Goal: Task Accomplishment & Management: Use online tool/utility

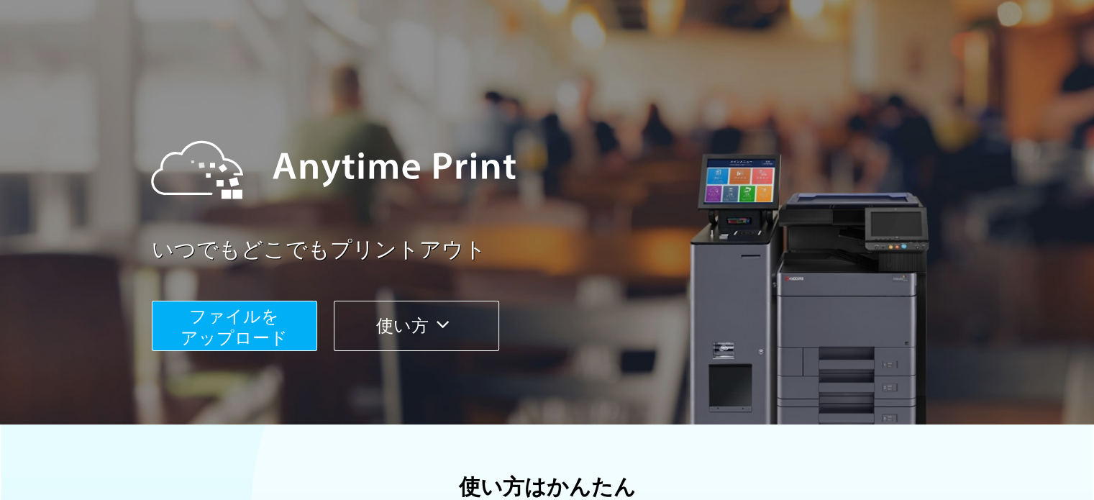
scroll to position [144, 0]
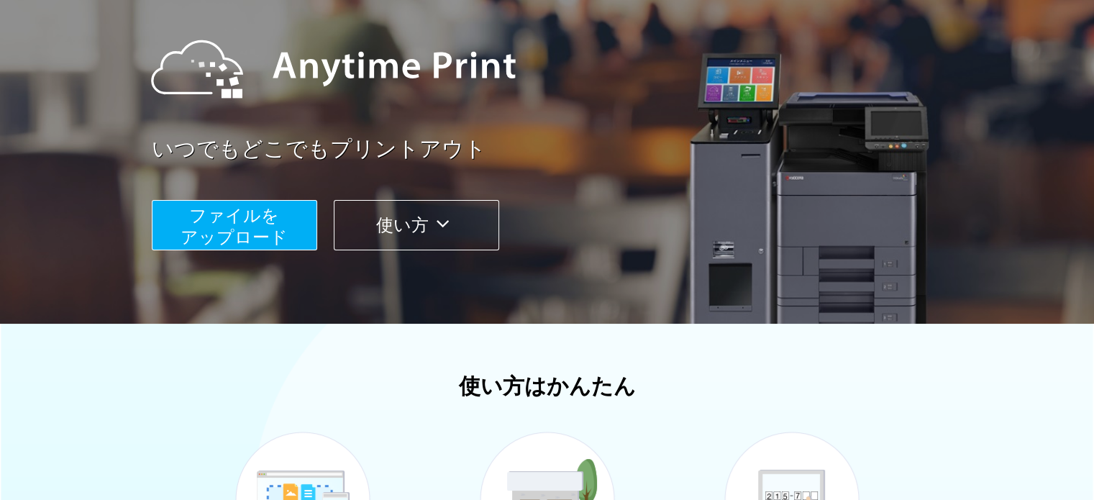
click at [273, 234] on span "ファイルを ​​アップロード" at bounding box center [234, 226] width 107 height 41
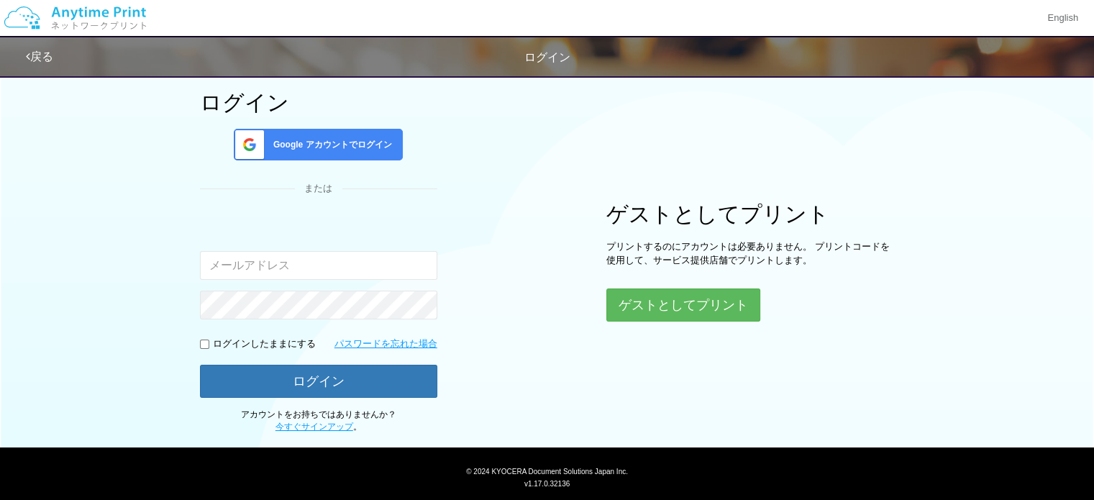
scroll to position [122, 0]
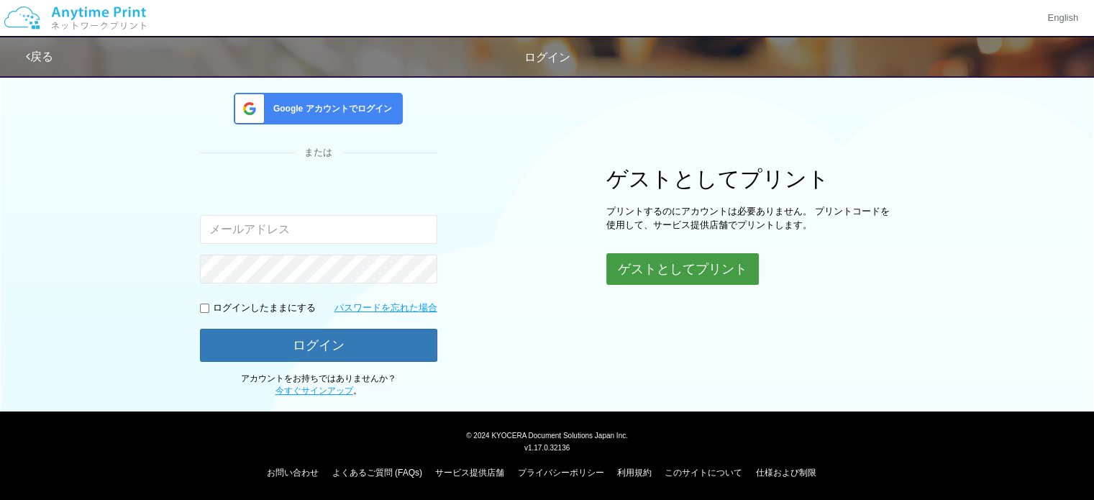
click at [651, 270] on button "ゲストとしてプリント" at bounding box center [682, 269] width 152 height 32
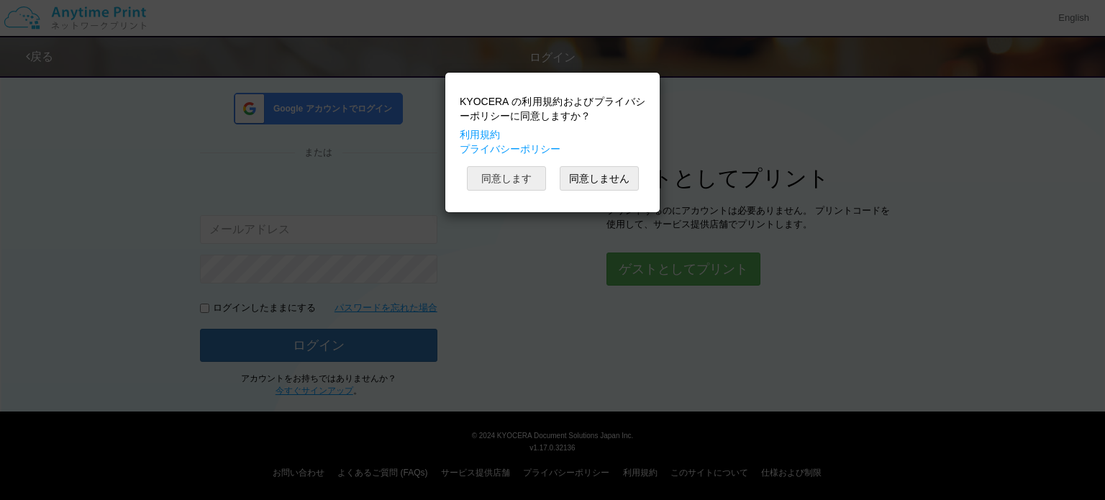
click at [516, 183] on button "同意します" at bounding box center [506, 178] width 79 height 24
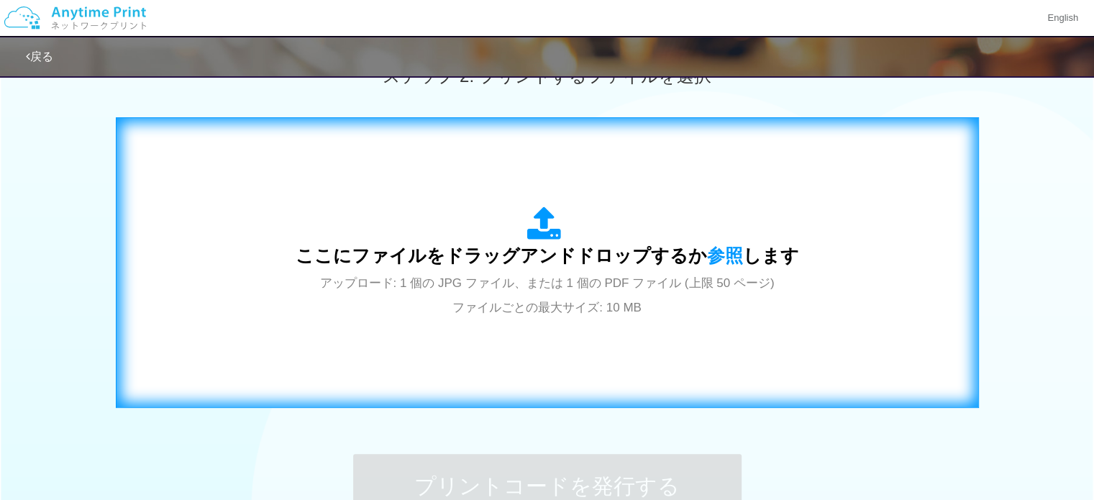
scroll to position [432, 0]
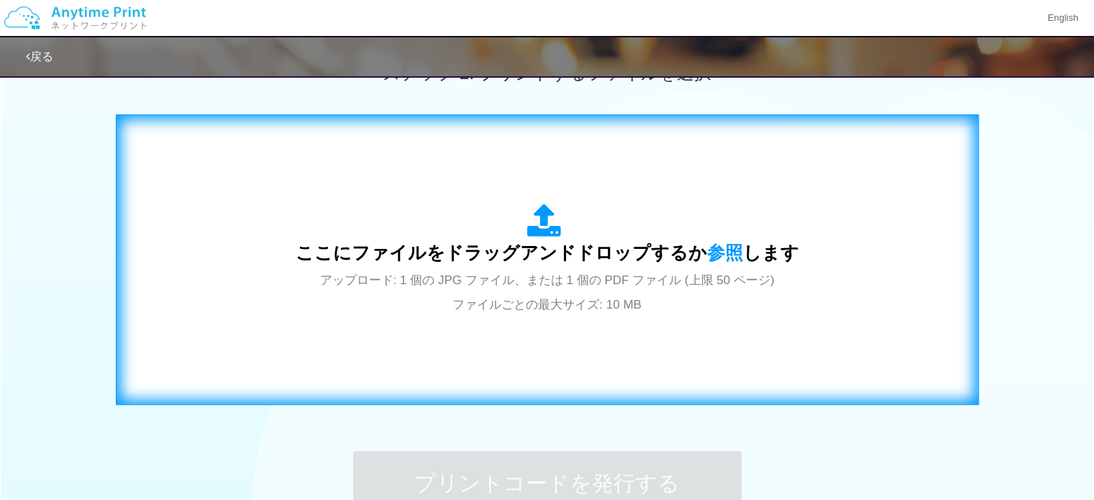
click at [570, 245] on span "ここにファイルをドラッグアンドドロップするか 参照 します" at bounding box center [547, 252] width 503 height 20
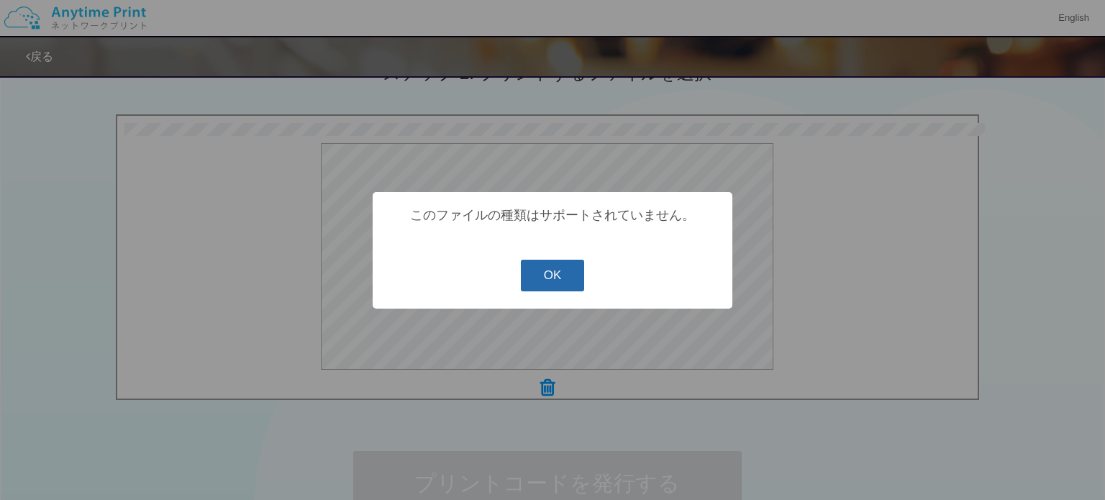
click at [528, 270] on button "OK" at bounding box center [553, 276] width 64 height 32
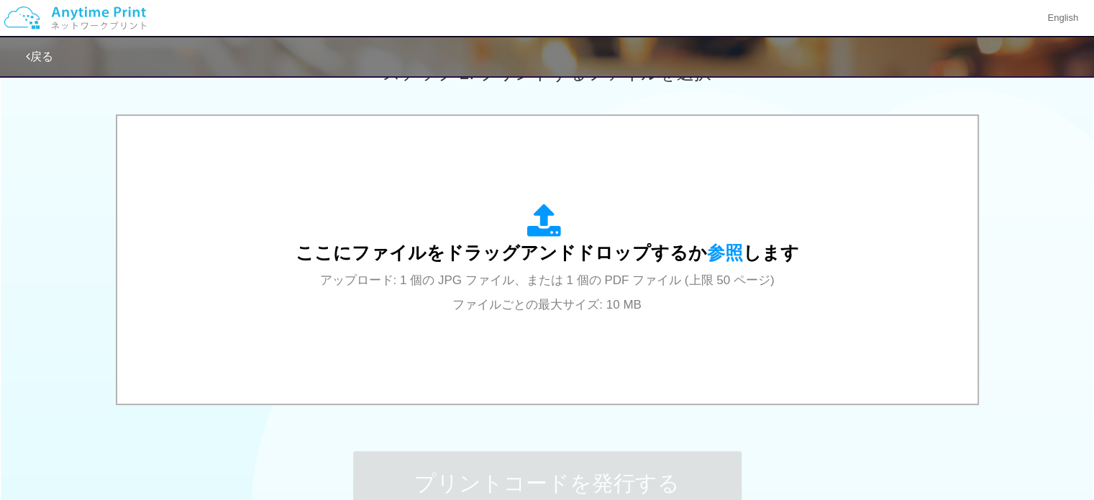
click at [57, 156] on div "15 KB 新郎挨拶.docx dropzone.dictInvalidFileType Check Error ここにファイルをドラッグアンドドロップするか…" at bounding box center [547, 260] width 1094 height 293
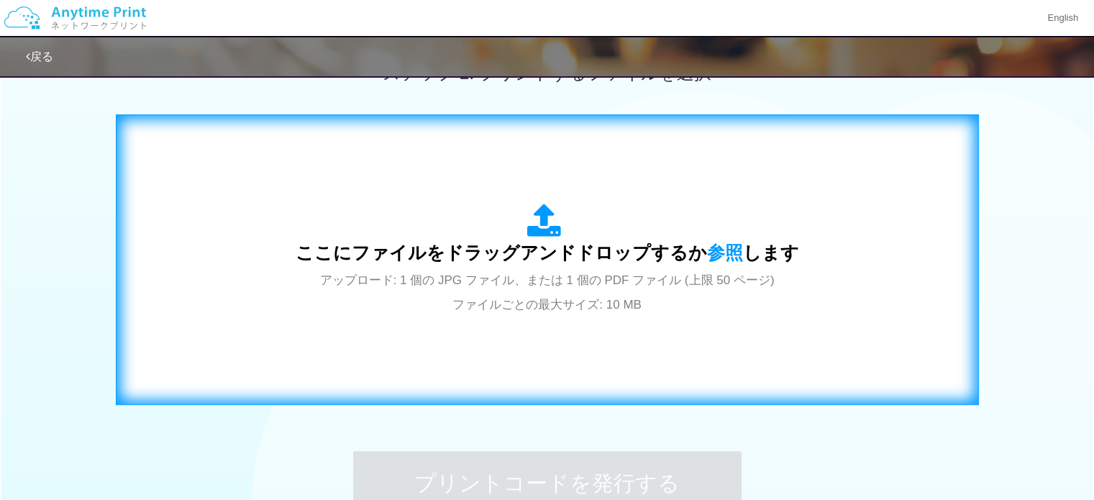
click at [519, 227] on div "ここにファイルをドラッグアンドドロップするか 参照 します アップロード: 1 個の JPG ファイル、または 1 個の PDF ファイル (上限 50 ペー…" at bounding box center [547, 260] width 503 height 112
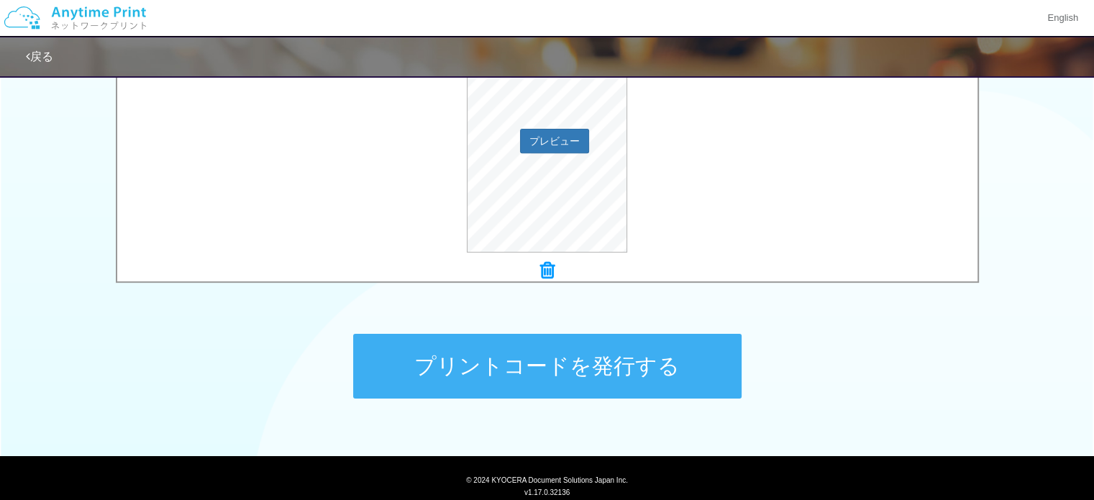
scroll to position [593, 0]
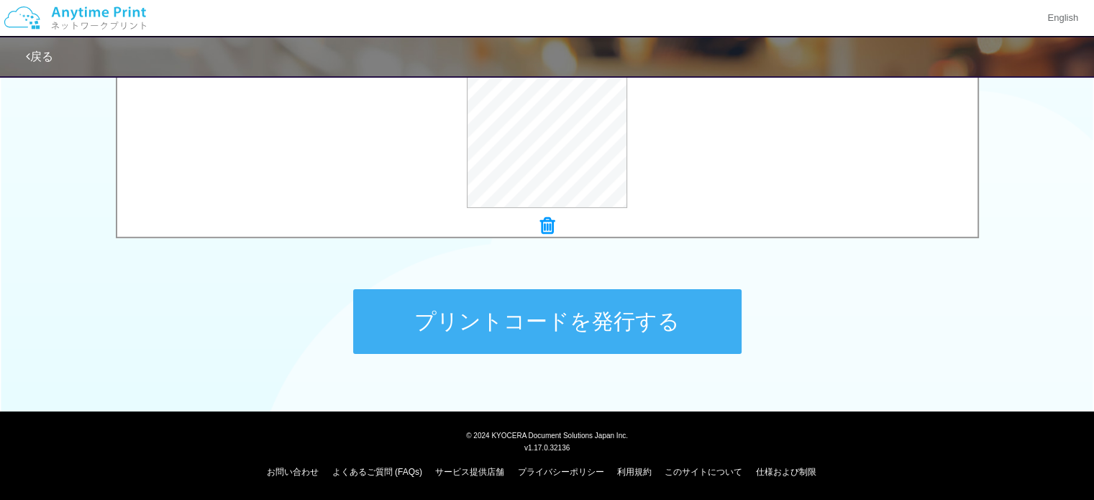
click at [508, 333] on button "プリントコードを発行する" at bounding box center [547, 321] width 388 height 65
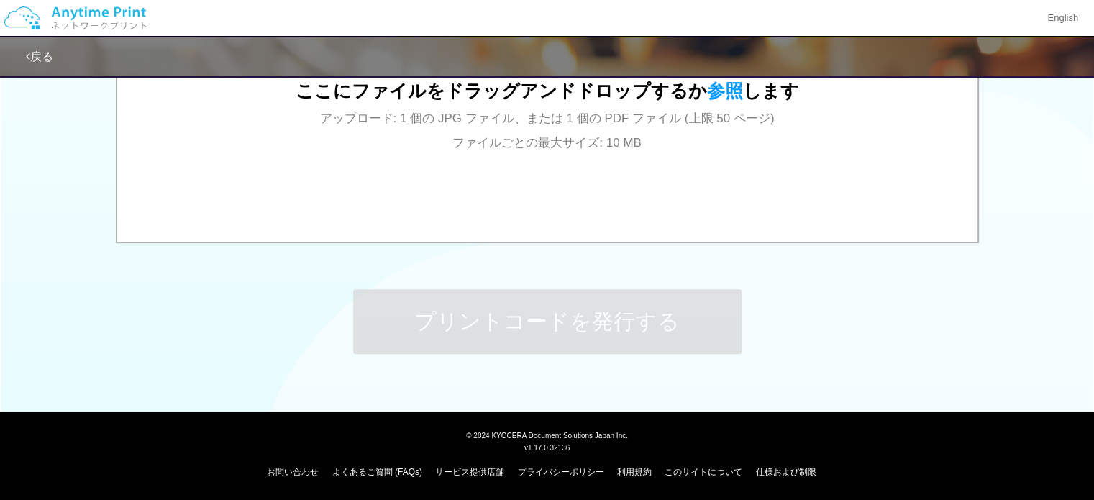
scroll to position [0, 0]
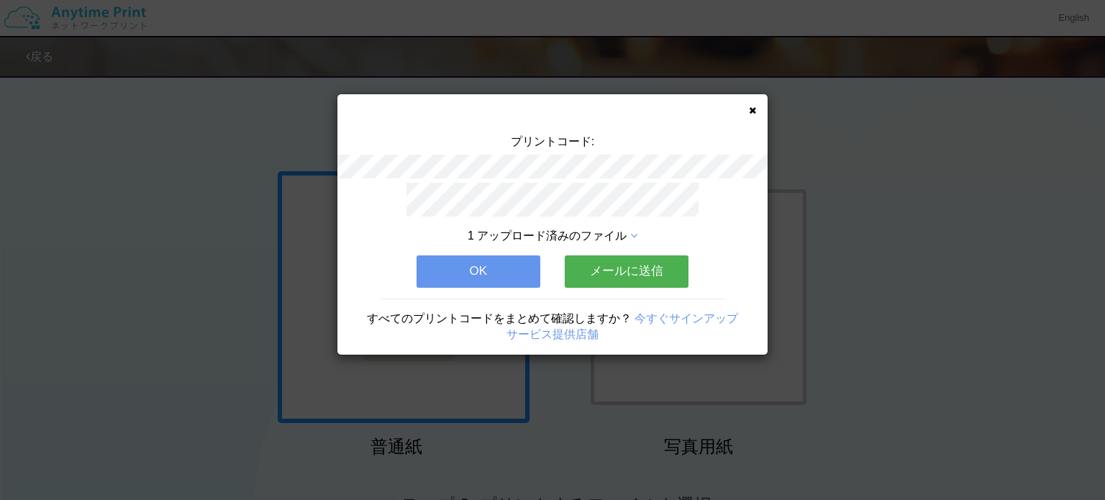
click at [598, 255] on button "メールに送信" at bounding box center [627, 271] width 124 height 32
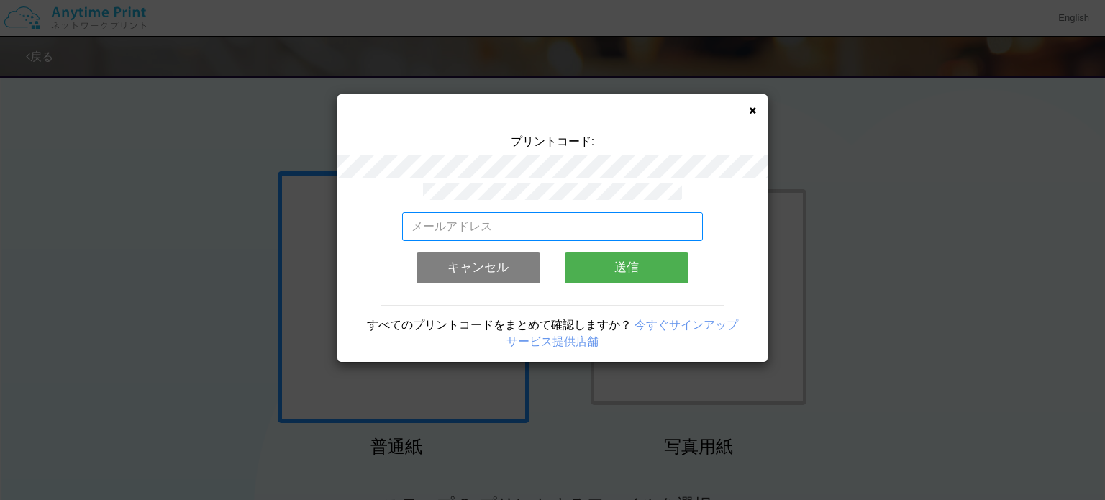
click at [571, 225] on input "email" at bounding box center [552, 226] width 301 height 29
type input "[EMAIL_ADDRESS][DOMAIN_NAME]"
click at [620, 263] on button "送信" at bounding box center [627, 268] width 124 height 32
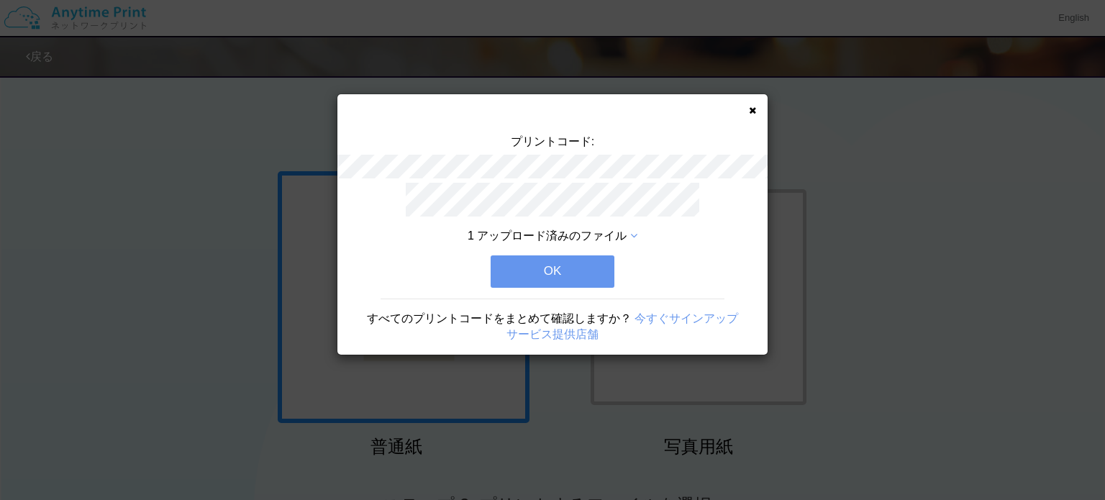
click at [544, 261] on button "OK" at bounding box center [553, 271] width 124 height 32
